Goal: Navigation & Orientation: Understand site structure

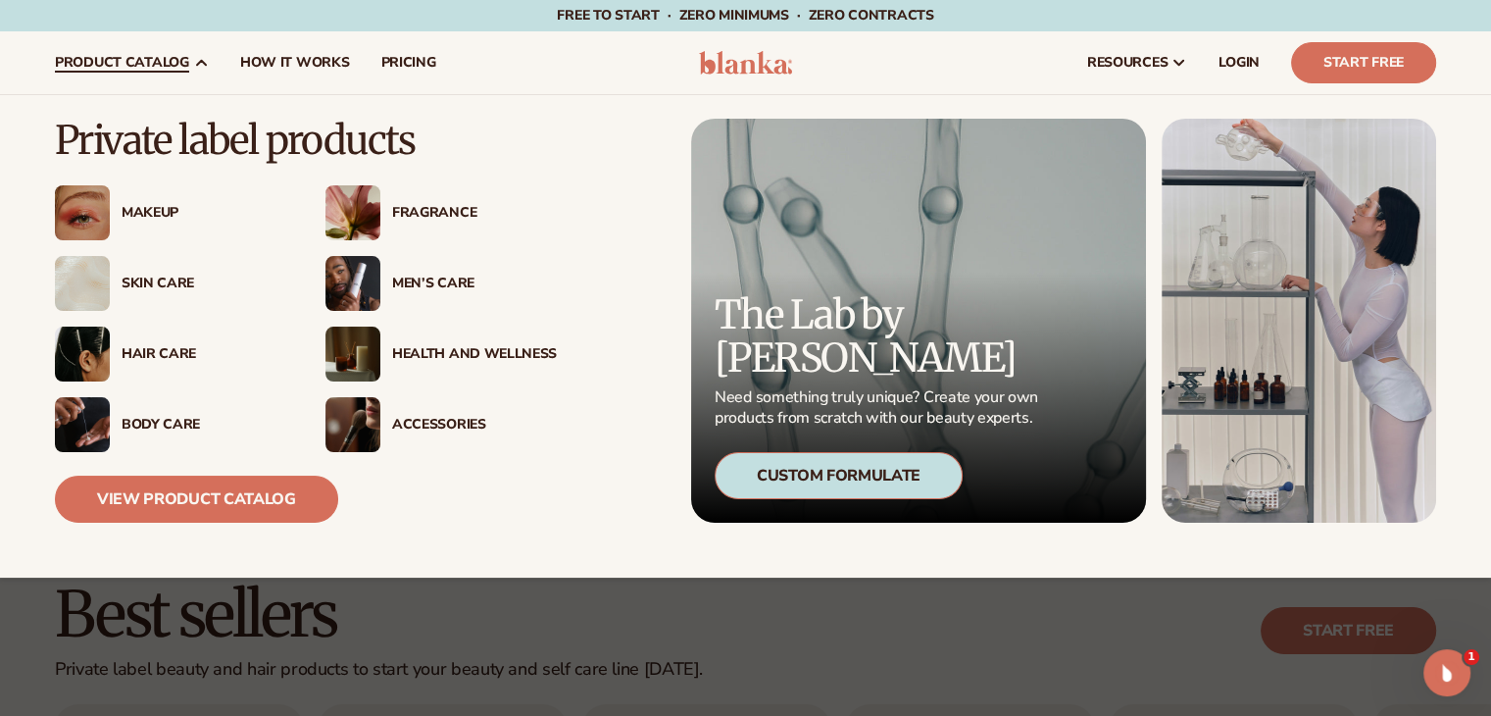
click at [160, 353] on div "Hair Care" at bounding box center [204, 354] width 165 height 17
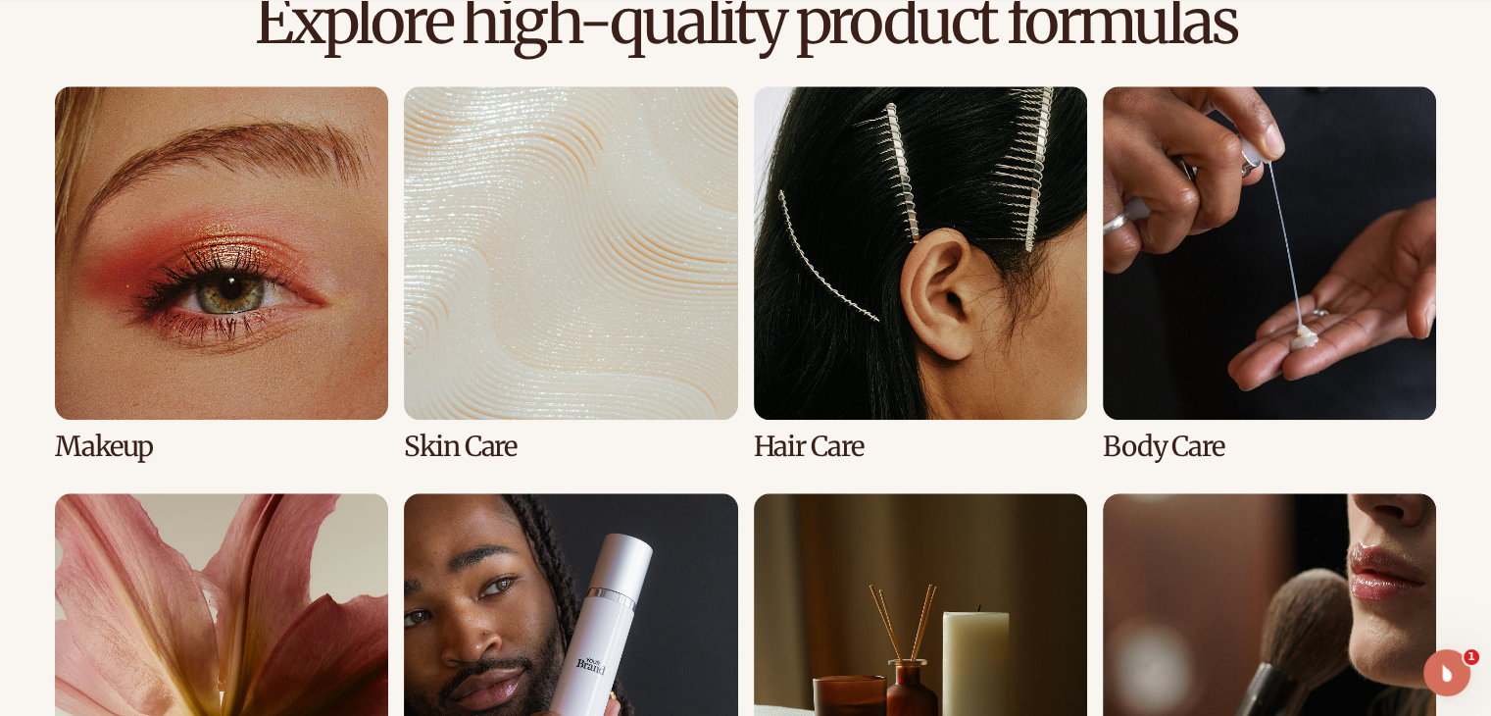
scroll to position [1471, 0]
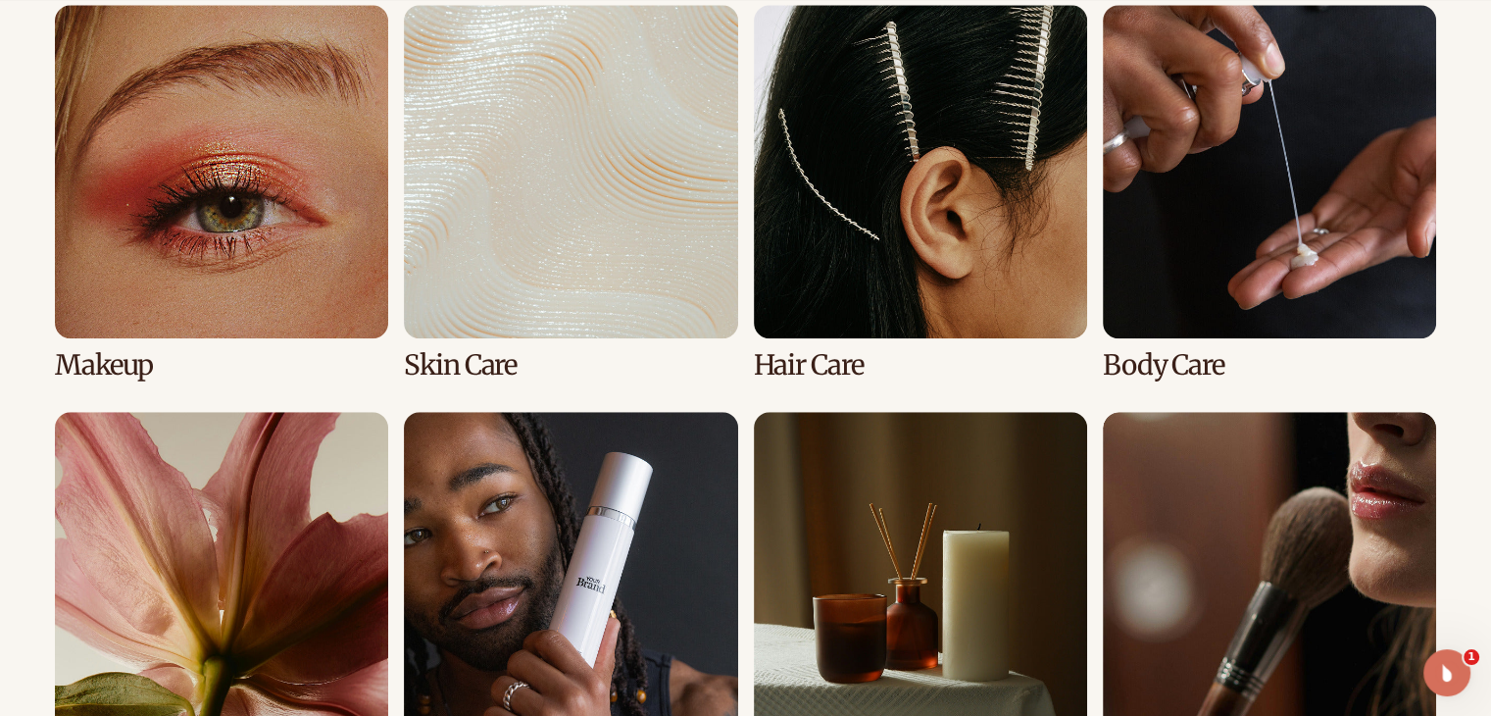
click at [893, 325] on link "3 / 8" at bounding box center [920, 193] width 333 height 376
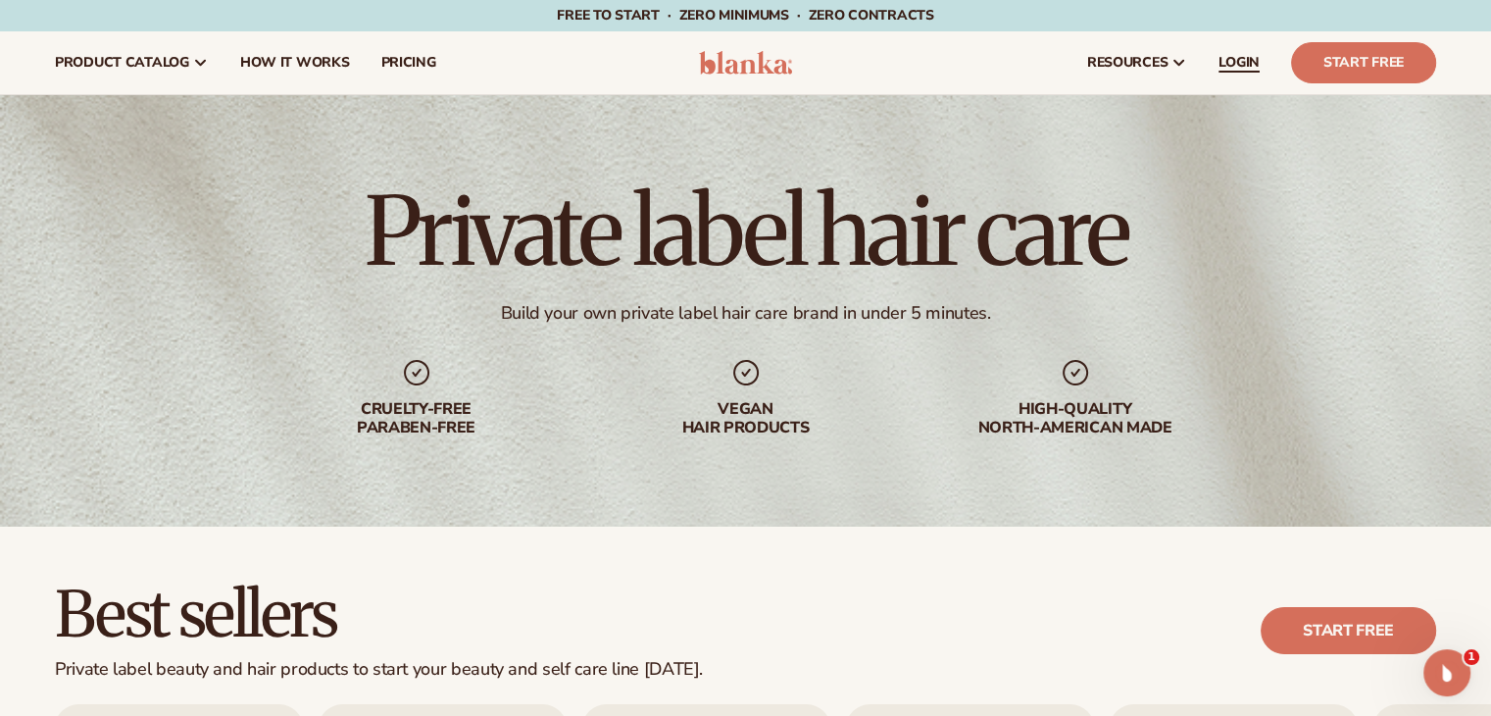
click at [1236, 60] on span "LOGIN" at bounding box center [1239, 63] width 41 height 16
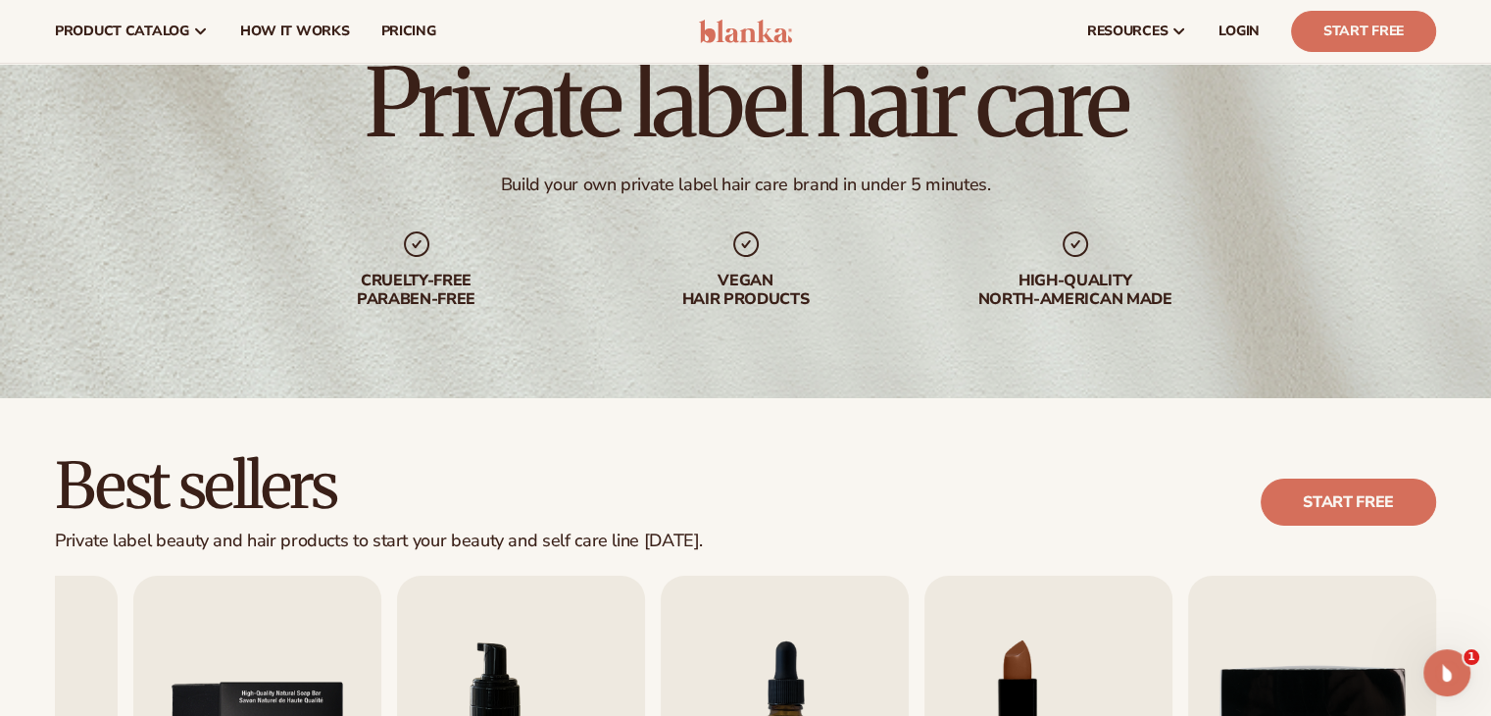
scroll to position [98, 0]
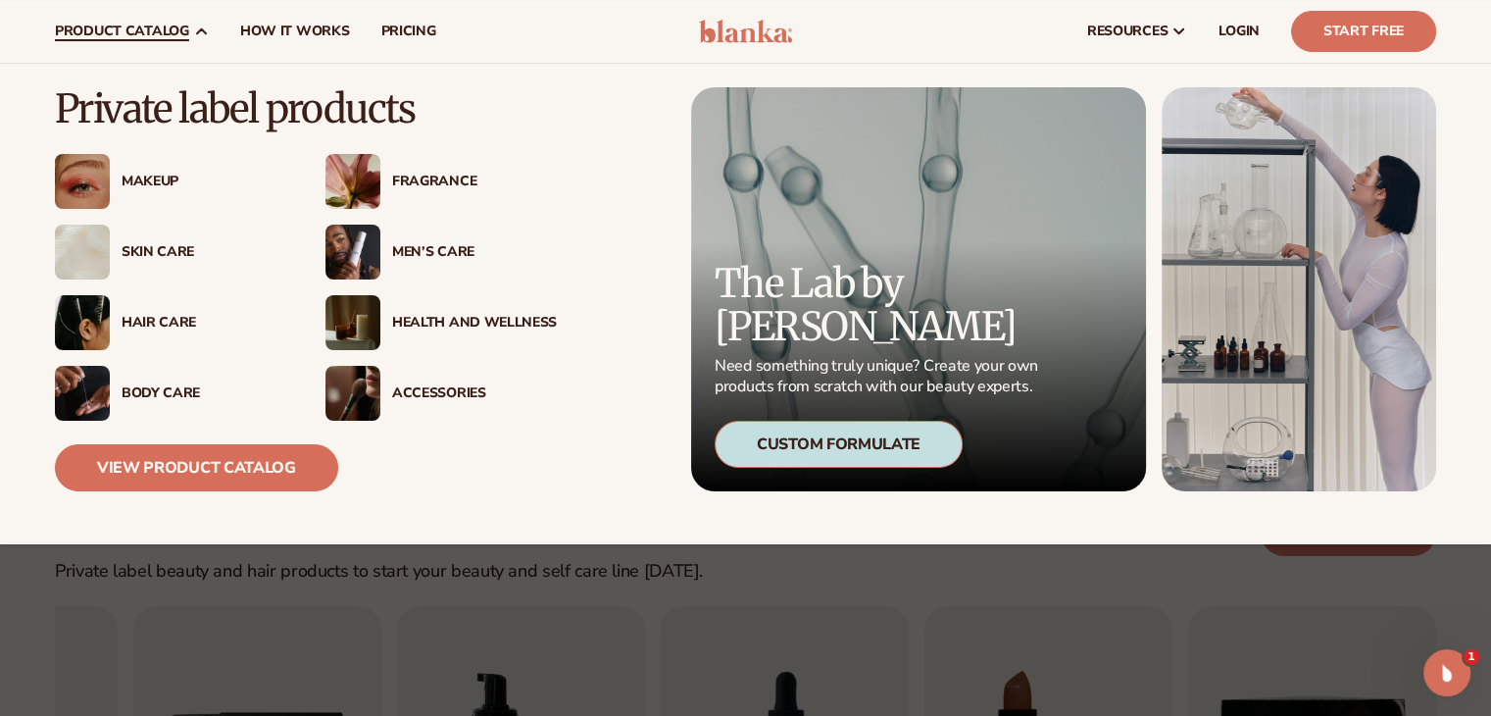
click at [421, 254] on div "Men’s Care" at bounding box center [474, 252] width 165 height 17
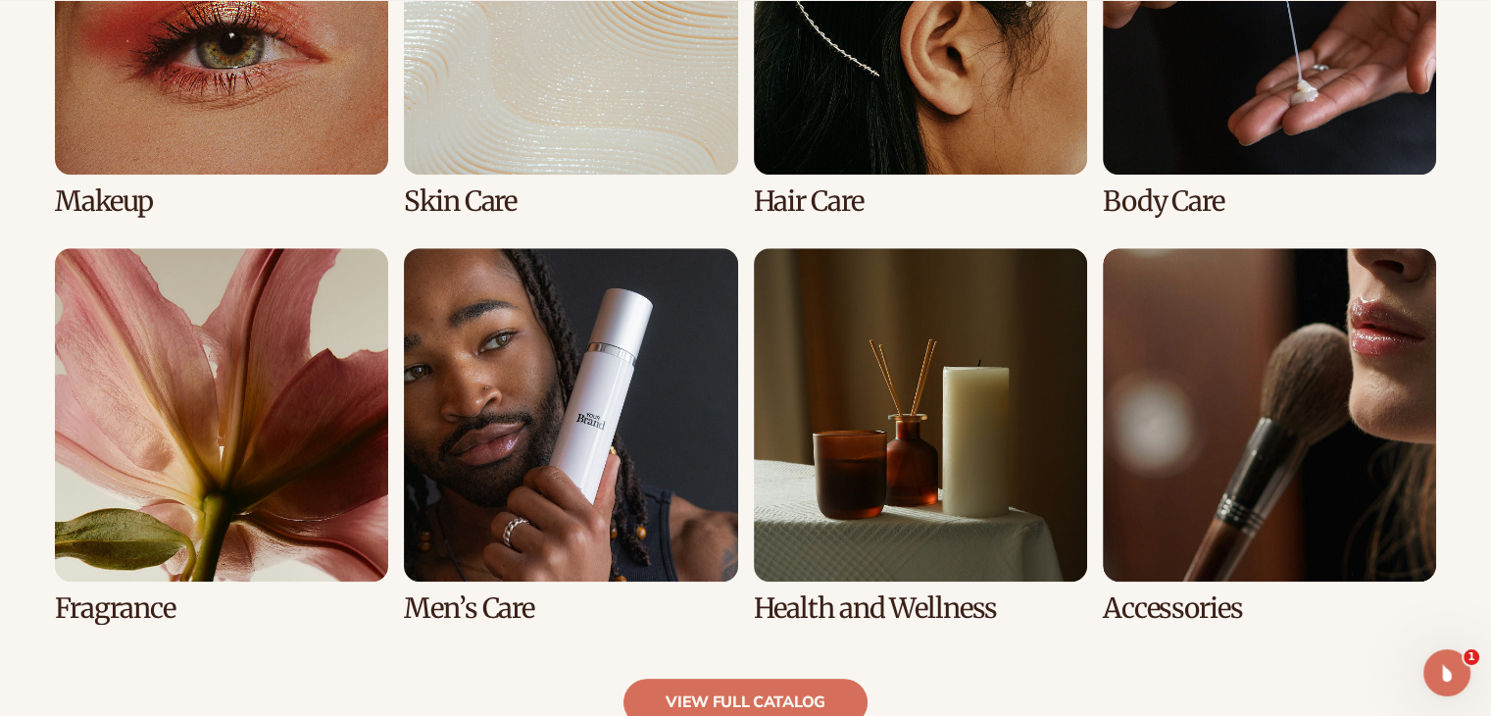
scroll to position [1667, 0]
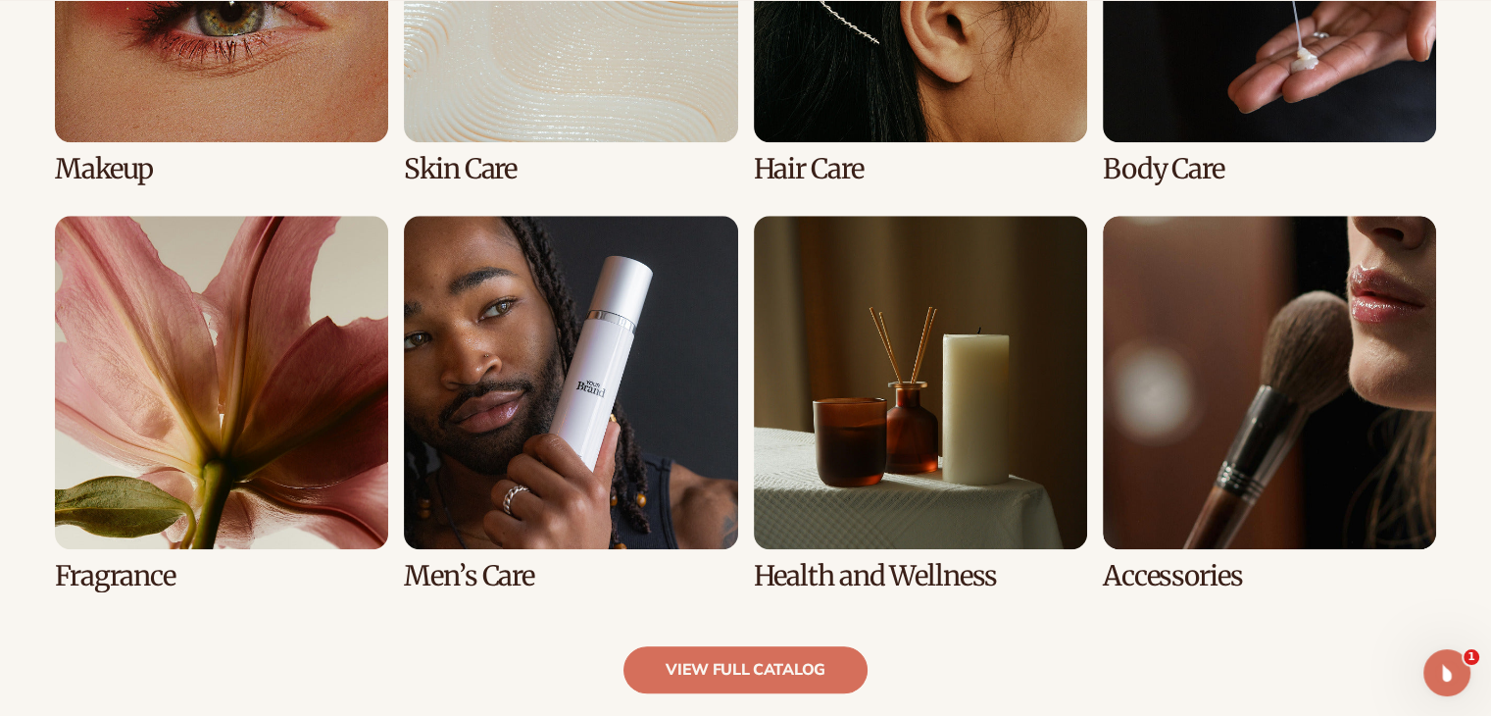
click at [609, 430] on link "6 / 8" at bounding box center [570, 404] width 333 height 376
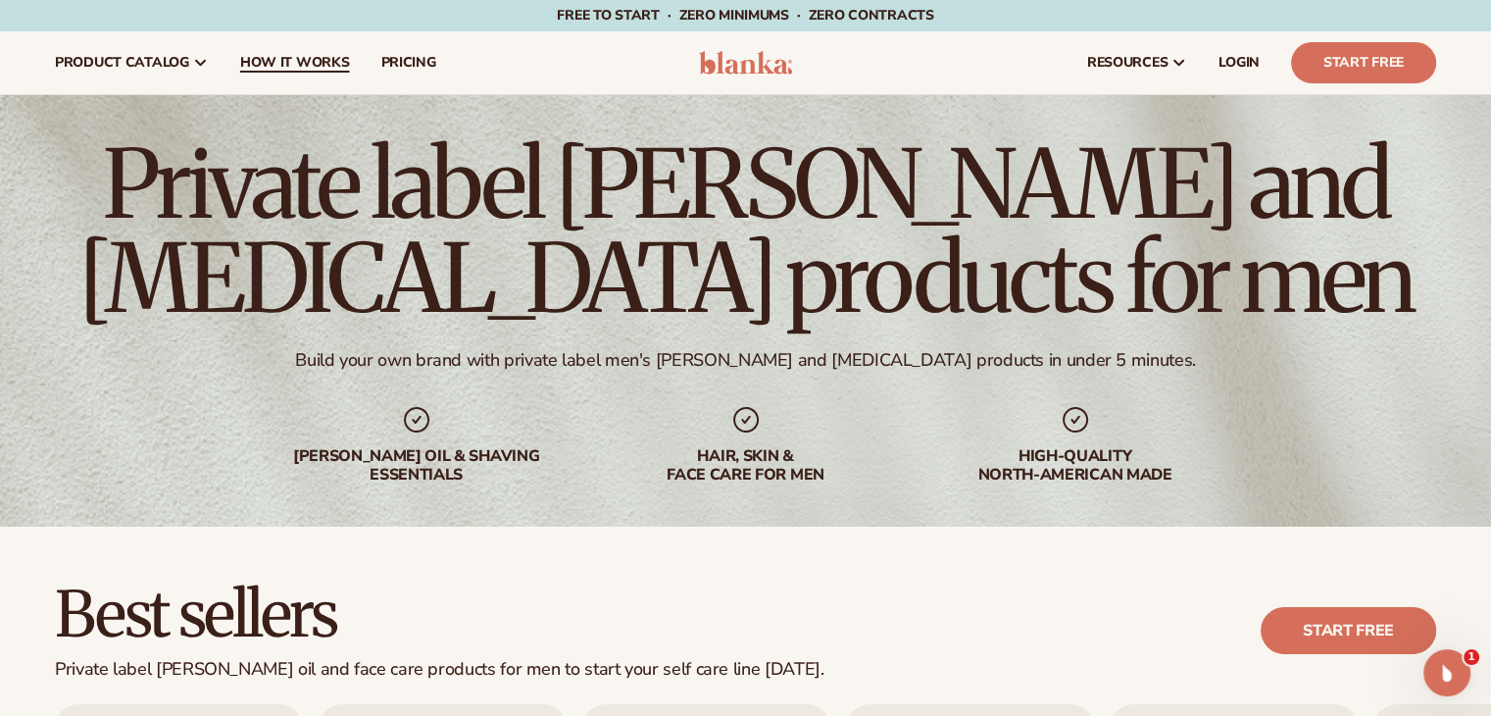
click at [309, 64] on span "How It Works" at bounding box center [295, 63] width 110 height 16
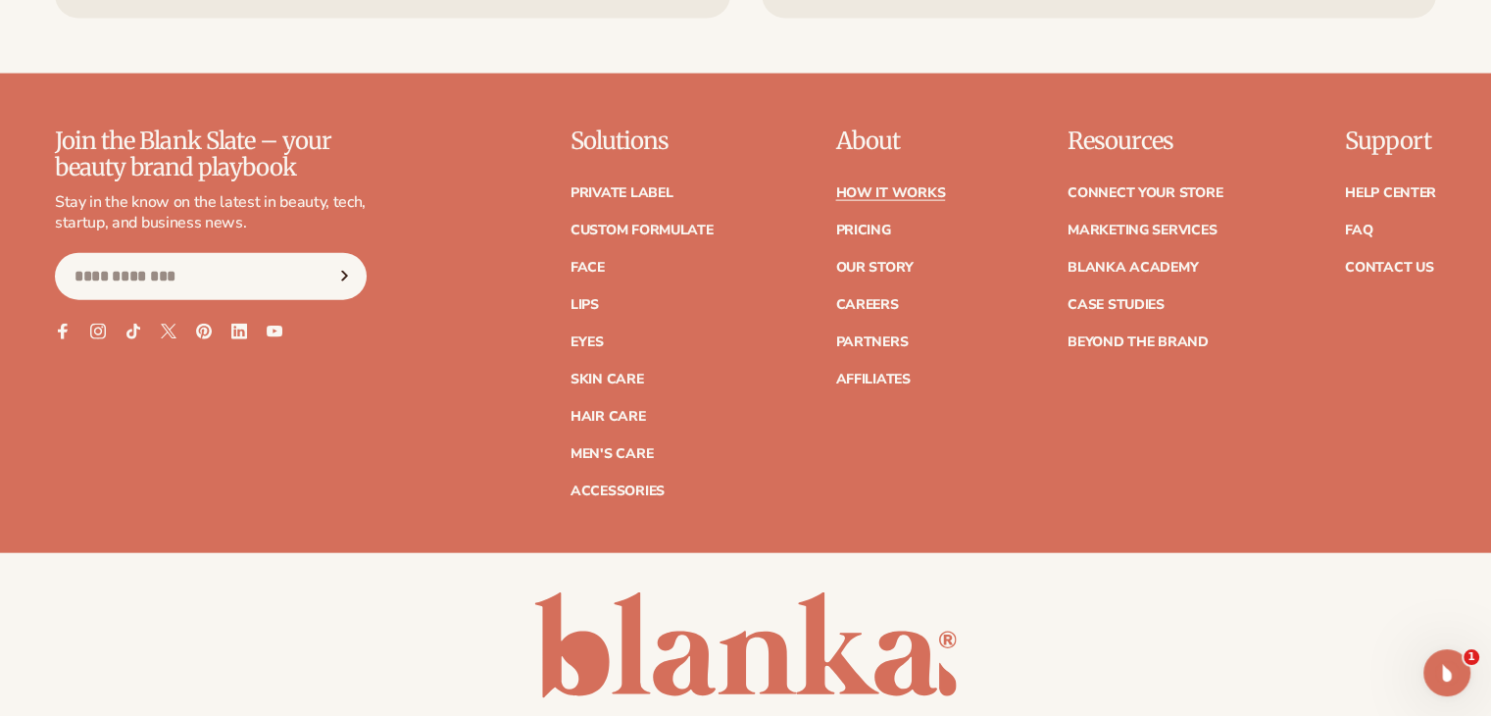
scroll to position [4510, 0]
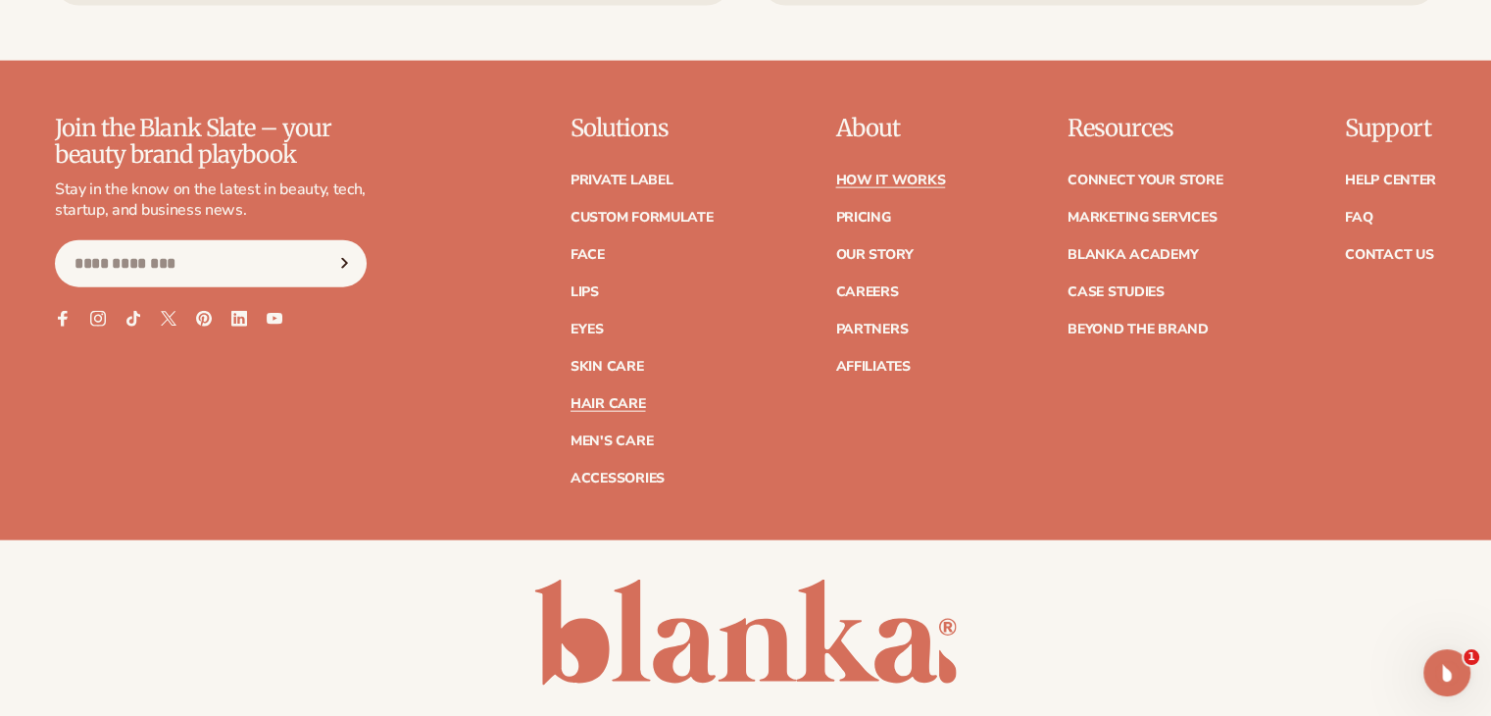
click at [610, 397] on link "Hair Care" at bounding box center [608, 404] width 75 height 14
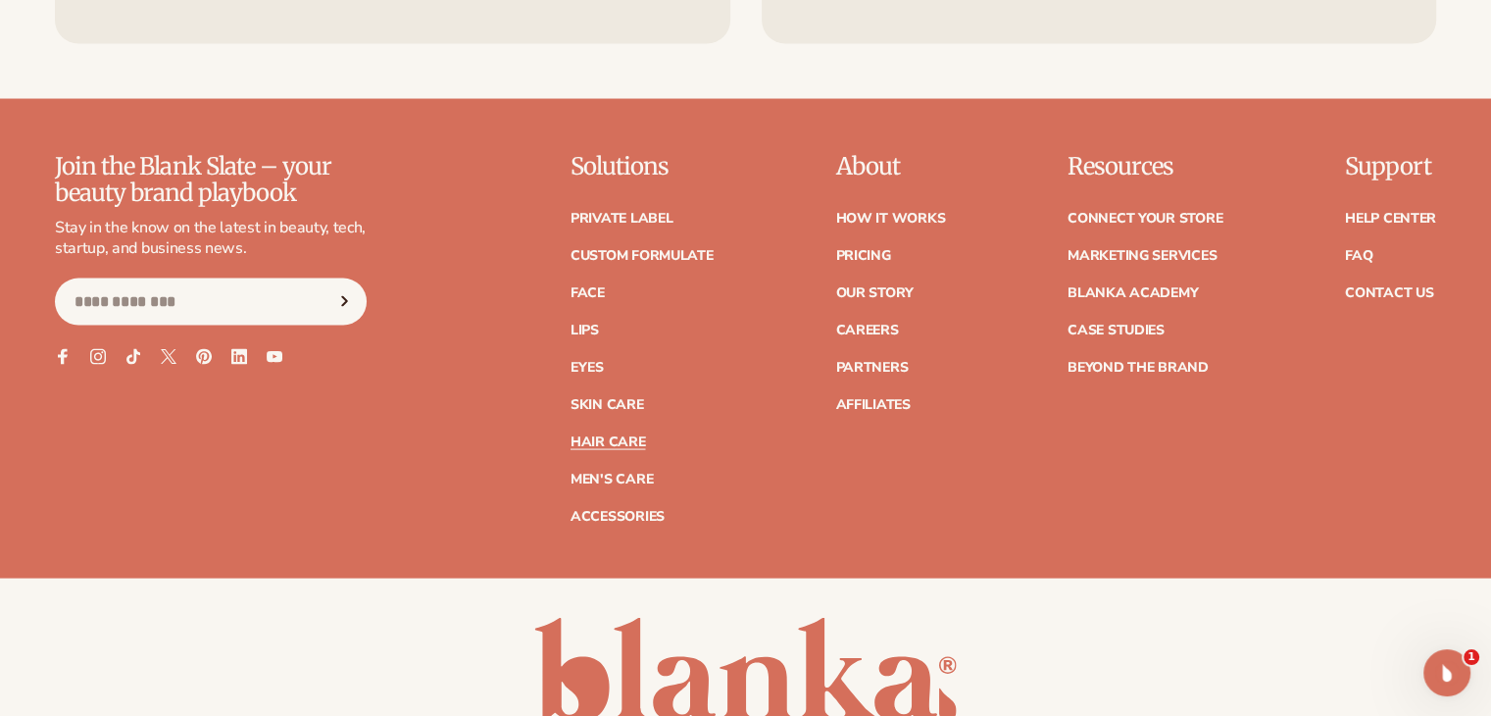
scroll to position [4051, 0]
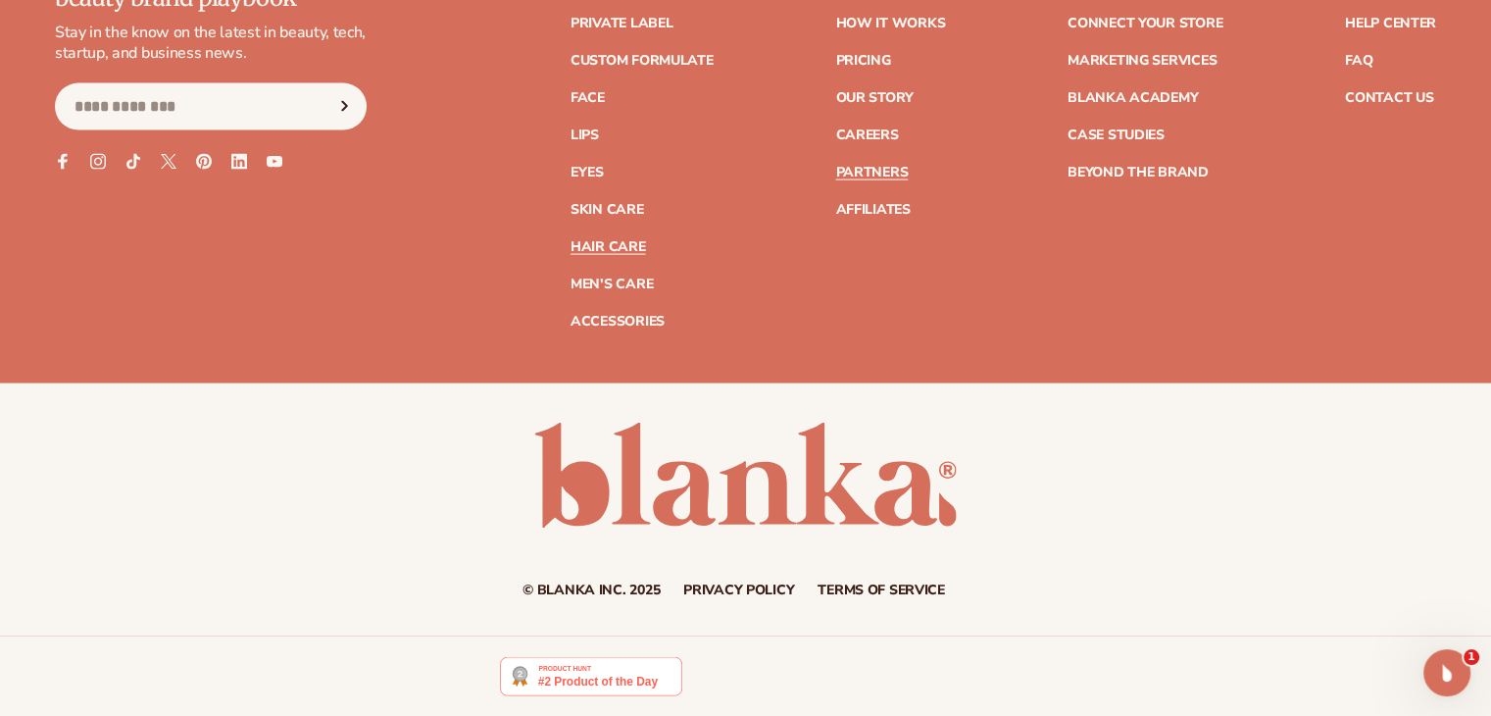
click at [898, 166] on link "Partners" at bounding box center [871, 173] width 73 height 14
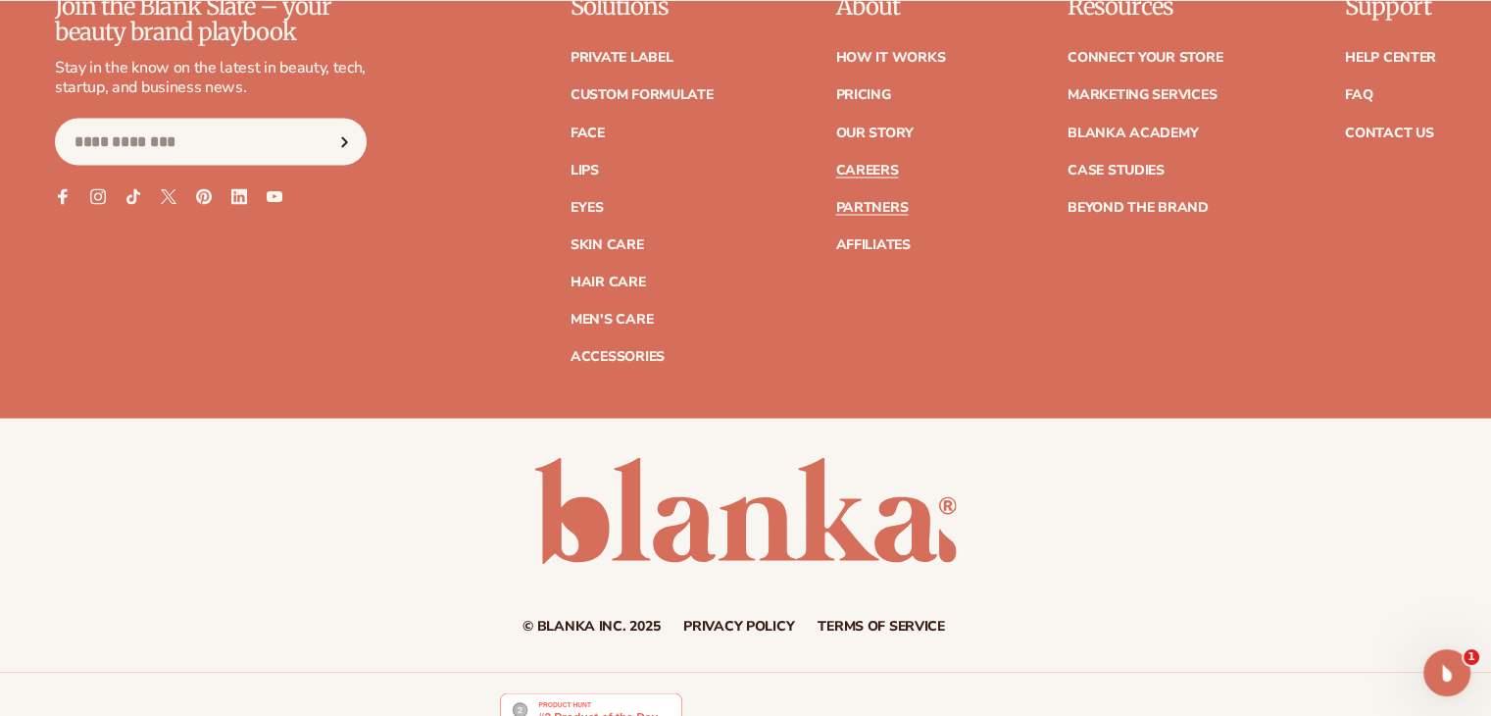
scroll to position [3706, 0]
